Goal: Information Seeking & Learning: Learn about a topic

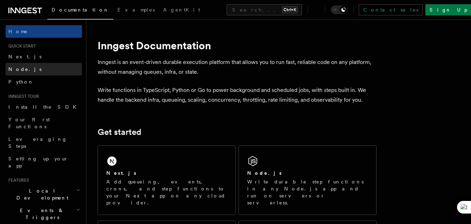
click at [22, 70] on span "Node.js" at bounding box center [24, 69] width 33 height 6
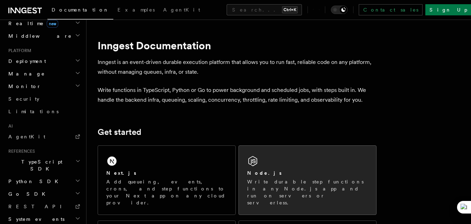
click at [306, 171] on div "Node.js" at bounding box center [307, 172] width 121 height 7
